Goal: Find specific page/section: Find specific page/section

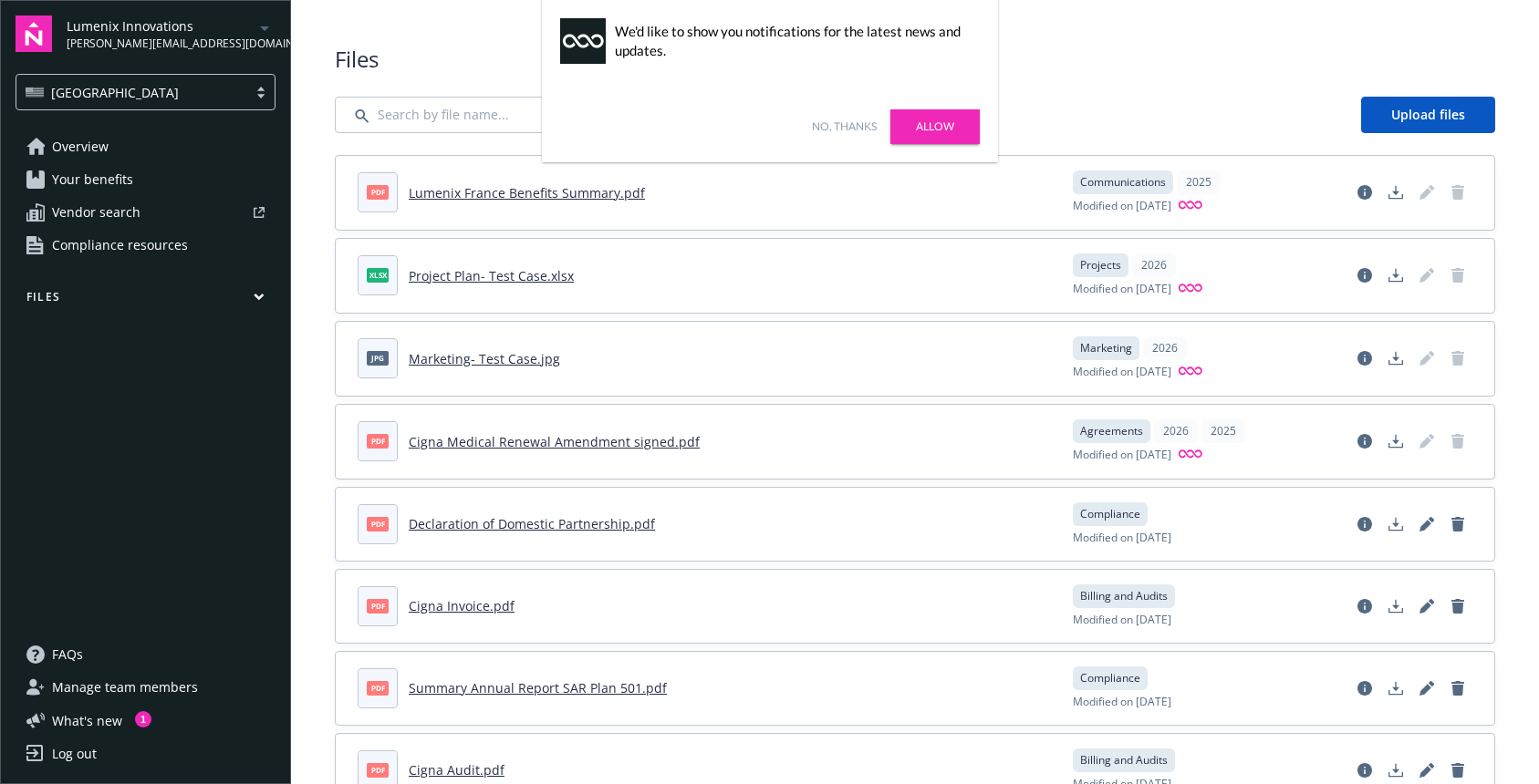
click at [838, 135] on div "No, thanks [PERSON_NAME]" at bounding box center [770, 126] width 456 height 71
click at [836, 119] on link "No, thanks" at bounding box center [844, 127] width 65 height 16
